Goal: Navigation & Orientation: Go to known website

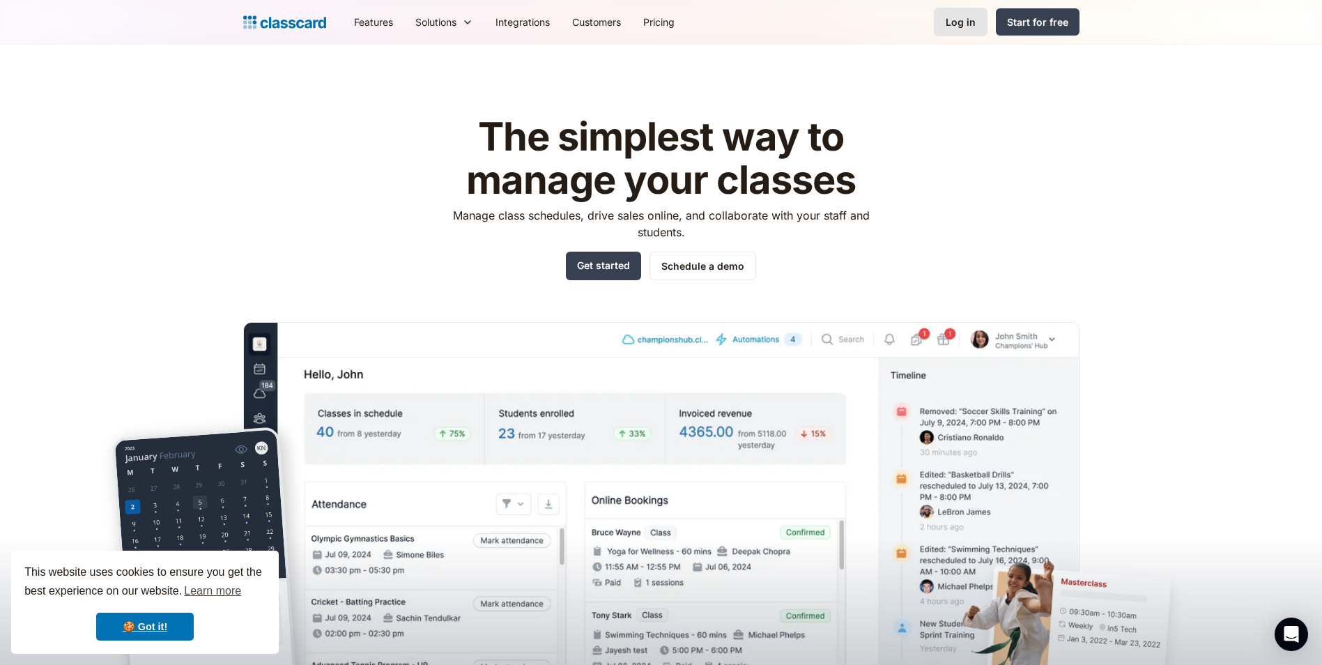
click at [940, 22] on link "Log in" at bounding box center [961, 22] width 54 height 29
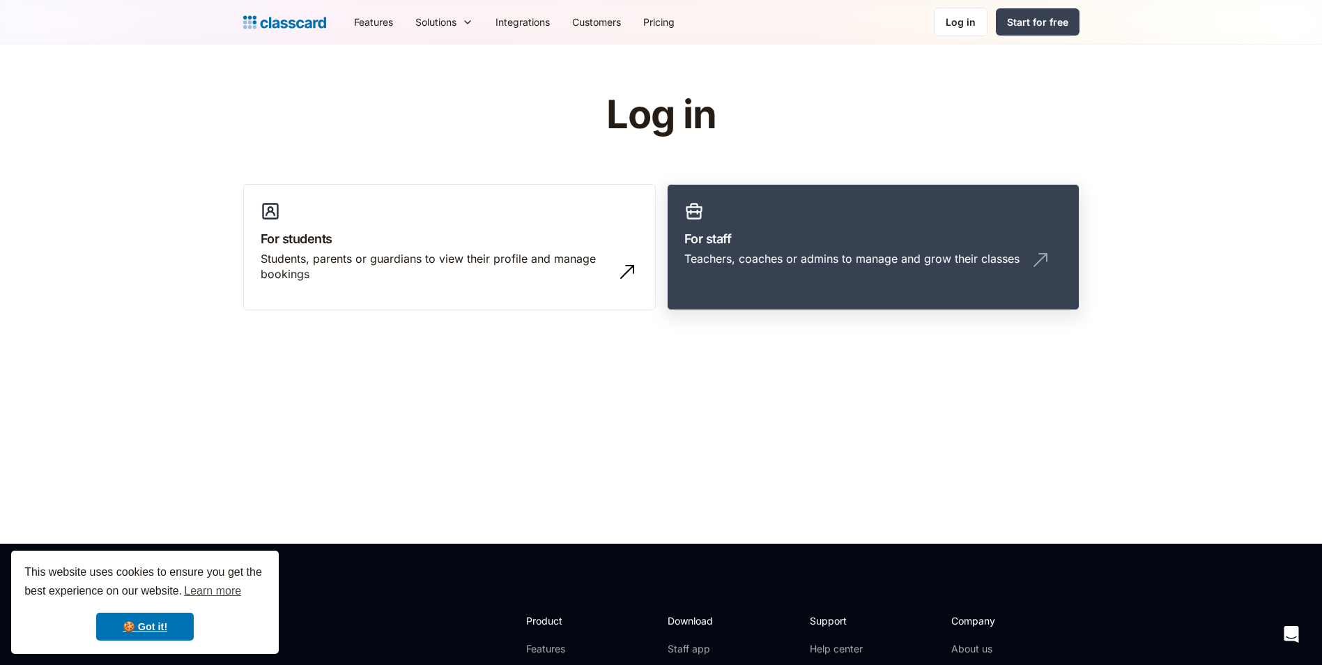
click at [800, 244] on h3 "For staff" at bounding box center [873, 238] width 378 height 19
click at [955, 224] on link "For staff Teachers, coaches or admins to manage and grow their classes" at bounding box center [873, 247] width 412 height 127
